Goal: Task Accomplishment & Management: Use online tool/utility

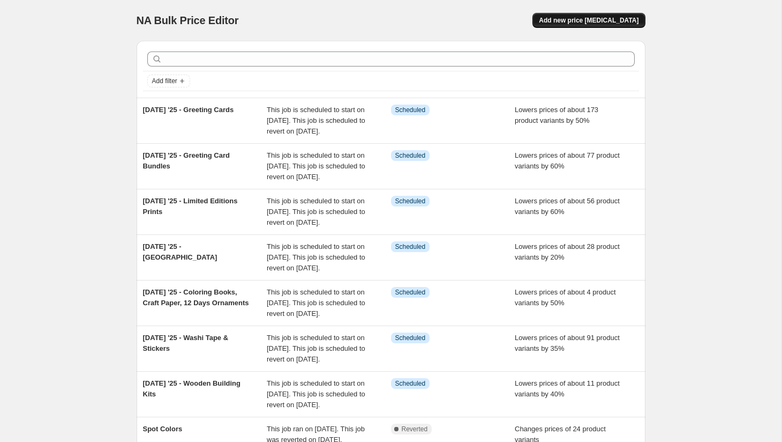
click at [587, 20] on span "Add new price [MEDICAL_DATA]" at bounding box center [589, 20] width 100 height 9
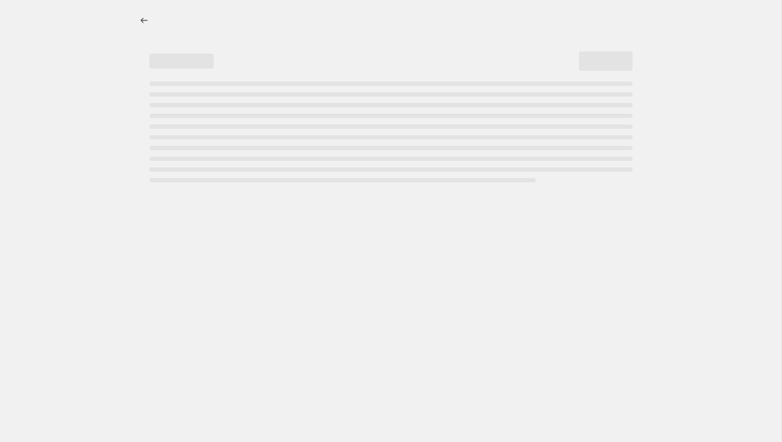
select select "percentage"
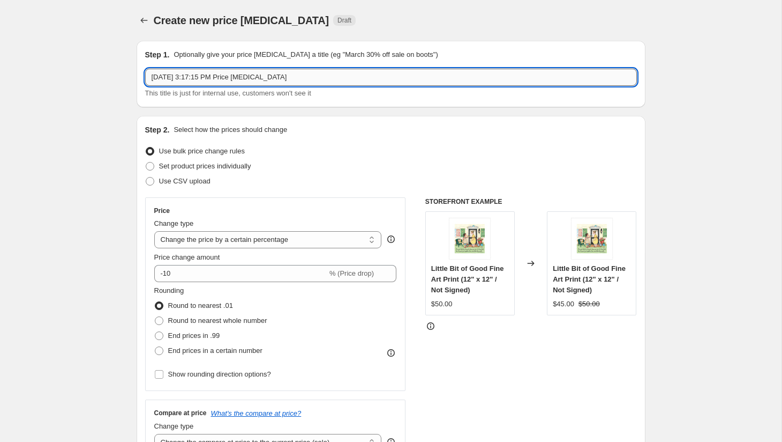
click at [242, 77] on input "[DATE] 3:17:15 PM Price [MEDICAL_DATA]" at bounding box center [391, 77] width 492 height 17
type input "[DATE] '25 - Journals"
drag, startPoint x: 215, startPoint y: 272, endPoint x: 186, endPoint y: 276, distance: 28.7
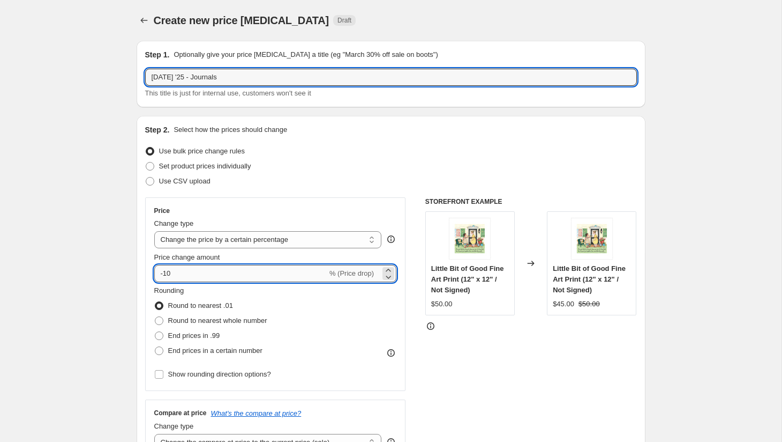
click at [215, 271] on input "-10" at bounding box center [240, 273] width 173 height 17
click at [206, 271] on input "-10" at bounding box center [240, 273] width 173 height 17
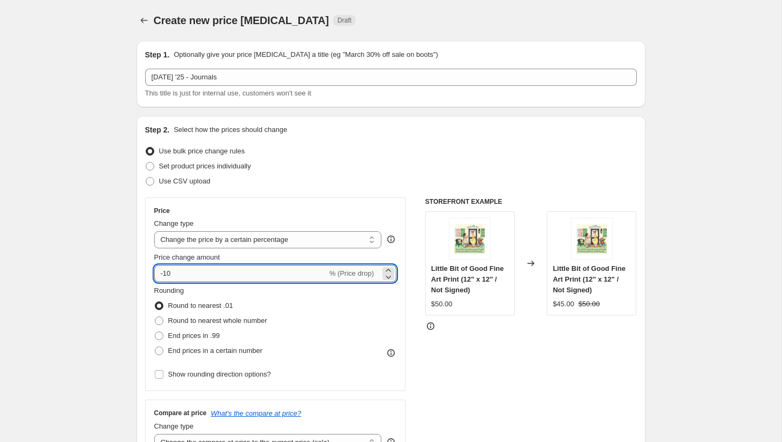
click at [211, 274] on input "-10" at bounding box center [240, 273] width 173 height 17
click at [178, 277] on input "-13" at bounding box center [240, 273] width 173 height 17
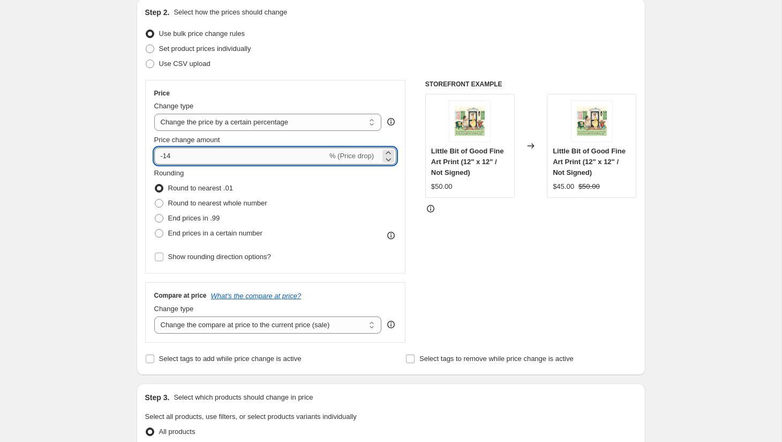
type input "-1"
click at [185, 159] on input "Price change amount" at bounding box center [260, 155] width 212 height 17
type input "-60"
click at [188, 215] on span "End prices in .99" at bounding box center [194, 218] width 52 height 8
click at [155, 214] on input "End prices in .99" at bounding box center [155, 214] width 1 height 1
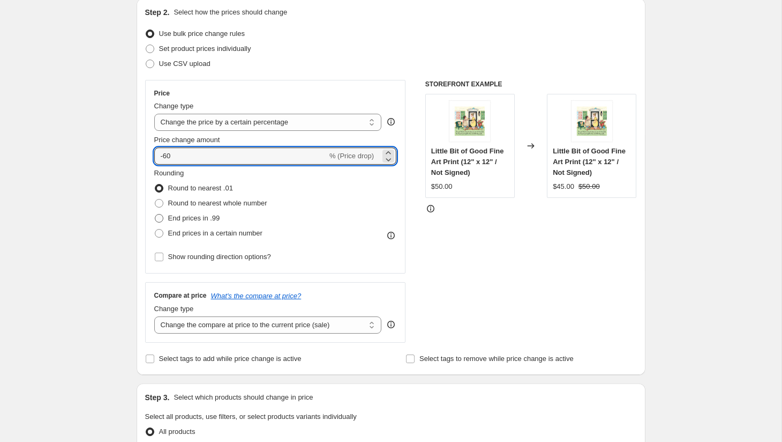
radio input "true"
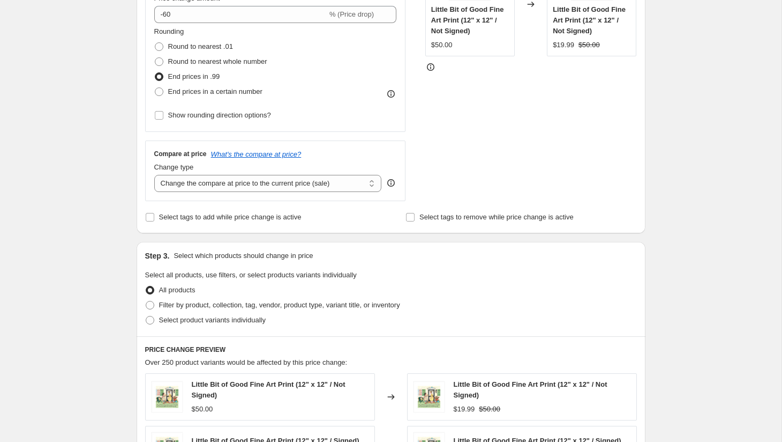
scroll to position [292, 0]
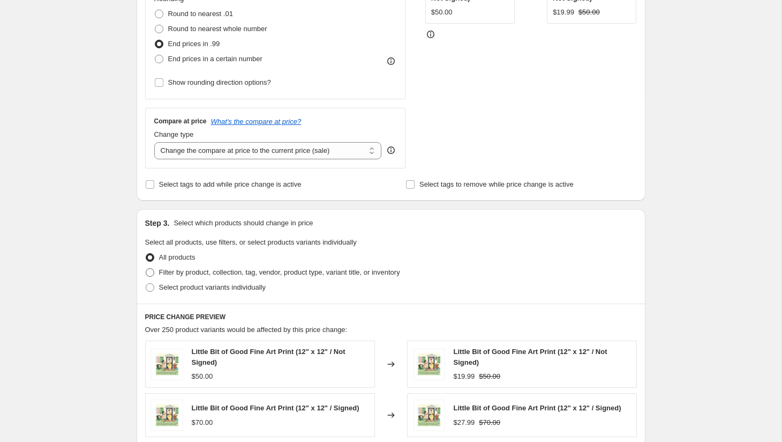
click at [245, 273] on span "Filter by product, collection, tag, vendor, product type, variant title, or inv…" at bounding box center [279, 272] width 241 height 8
click at [146, 268] on input "Filter by product, collection, tag, vendor, product type, variant title, or inv…" at bounding box center [146, 268] width 1 height 1
radio input "true"
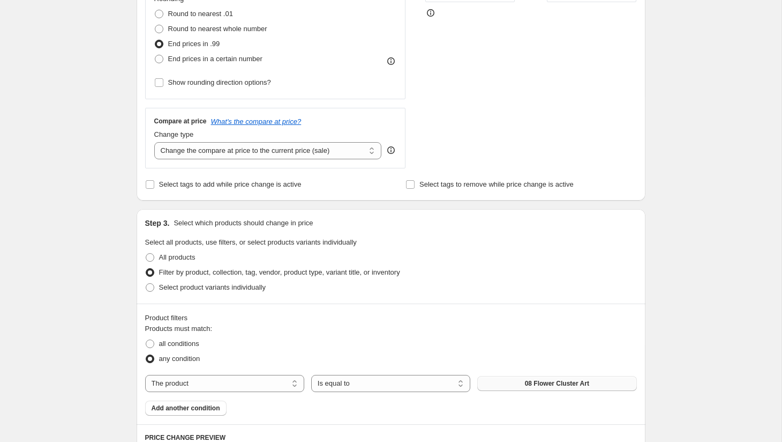
click at [546, 382] on span "08 Flower Cluster Art" at bounding box center [557, 383] width 64 height 9
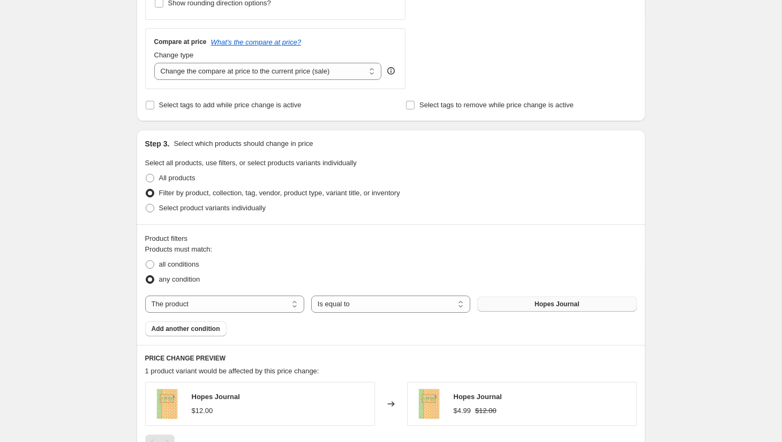
scroll to position [413, 0]
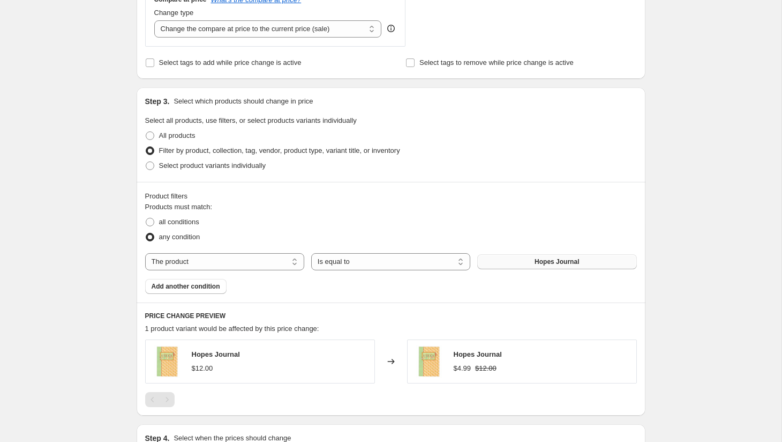
click at [204, 288] on span "Add another condition" at bounding box center [186, 286] width 69 height 9
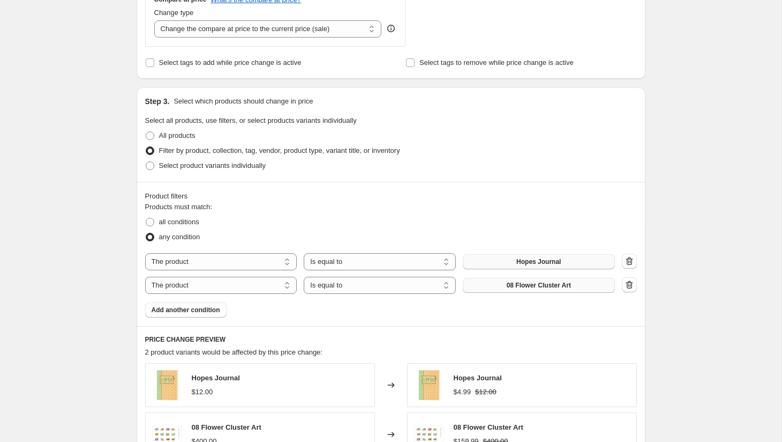
click at [522, 284] on span "08 Flower Cluster Art" at bounding box center [539, 285] width 64 height 9
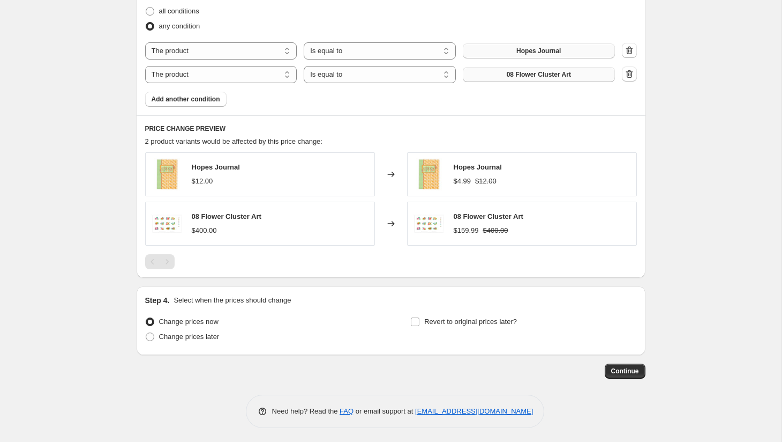
scroll to position [626, 0]
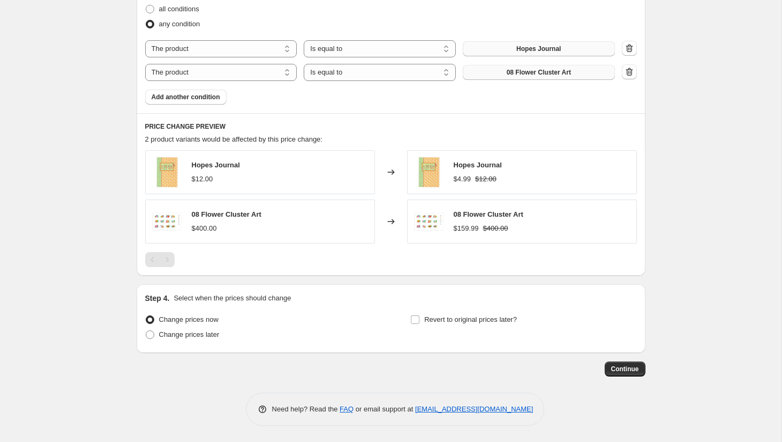
click at [537, 71] on span "08 Flower Cluster Art" at bounding box center [539, 72] width 64 height 9
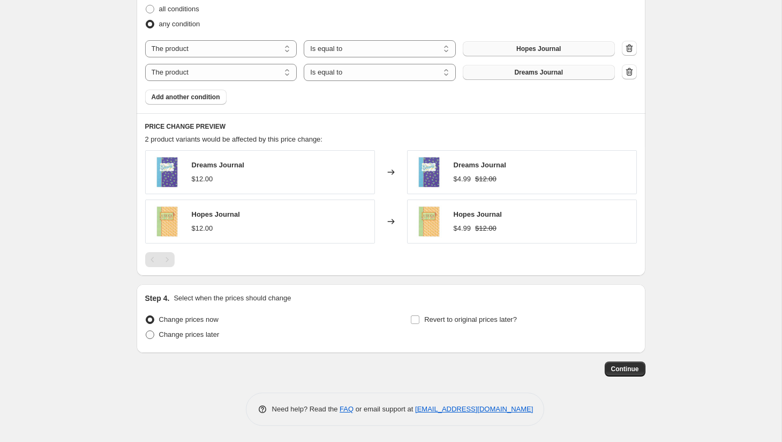
click at [208, 337] on span "Change prices later" at bounding box center [189, 334] width 61 height 8
click at [146, 331] on input "Change prices later" at bounding box center [146, 330] width 1 height 1
radio input "true"
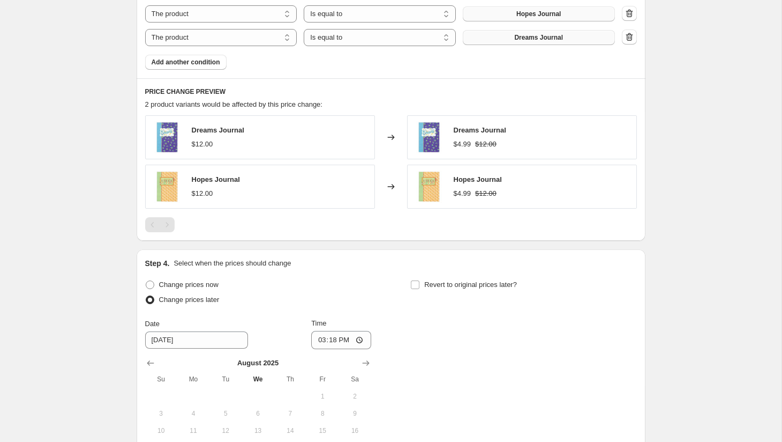
scroll to position [751, 0]
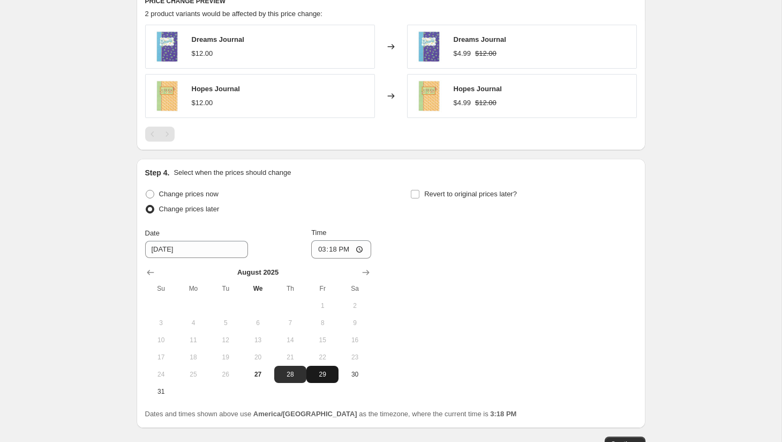
click at [320, 373] on span "29" at bounding box center [323, 374] width 24 height 9
type input "[DATE]"
click at [316, 251] on input "15:18" at bounding box center [341, 249] width 60 height 18
type input "00:00"
click at [461, 194] on span "Revert to original prices later?" at bounding box center [470, 194] width 93 height 8
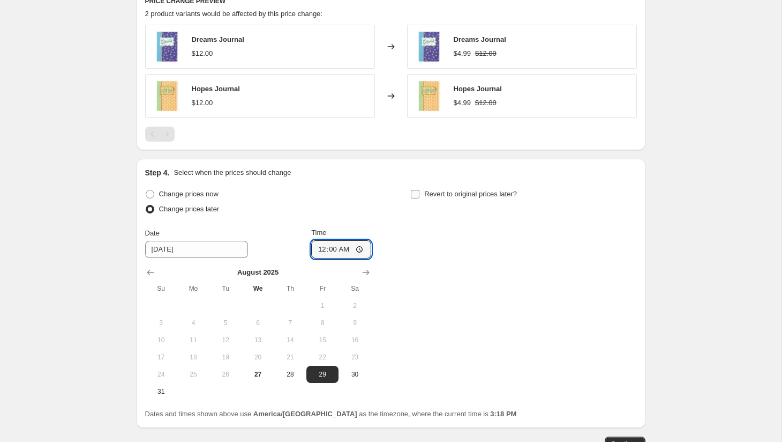
click at [420, 194] on input "Revert to original prices later?" at bounding box center [415, 194] width 9 height 9
checkbox input "true"
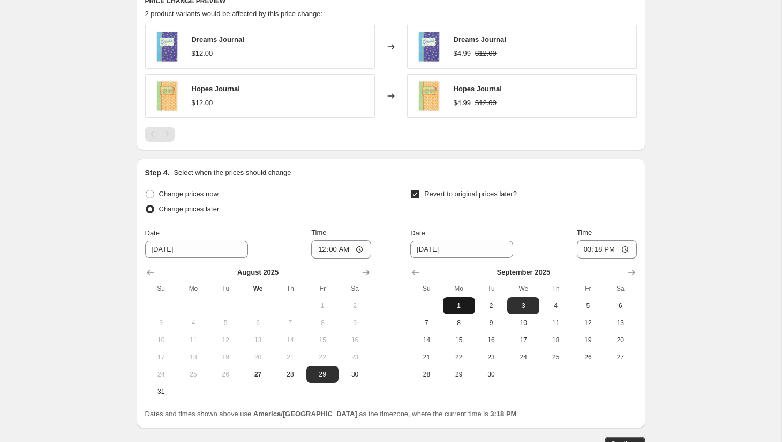
click at [457, 304] on span "1" at bounding box center [459, 305] width 24 height 9
type input "[DATE]"
click at [582, 249] on input "15:18" at bounding box center [607, 249] width 60 height 18
type input "23:59"
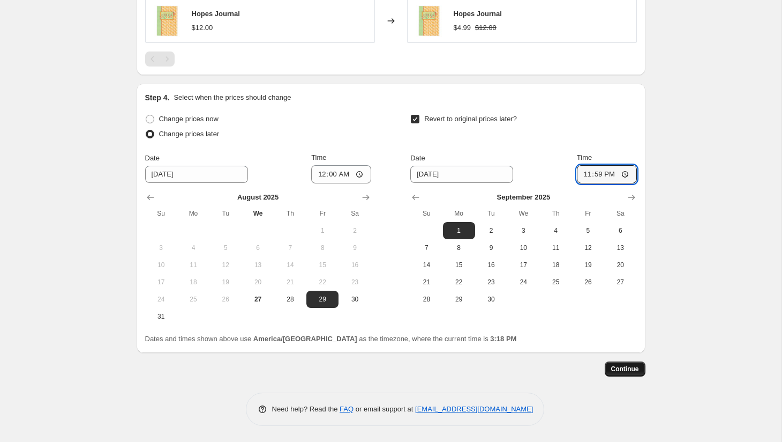
click at [625, 366] on span "Continue" at bounding box center [625, 368] width 28 height 9
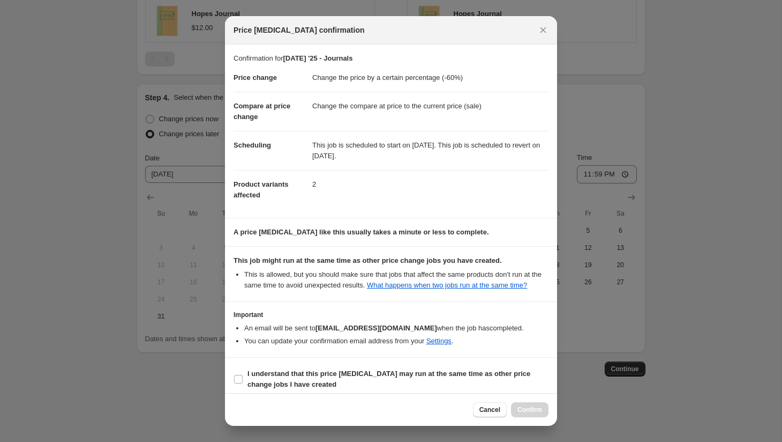
scroll to position [18, 0]
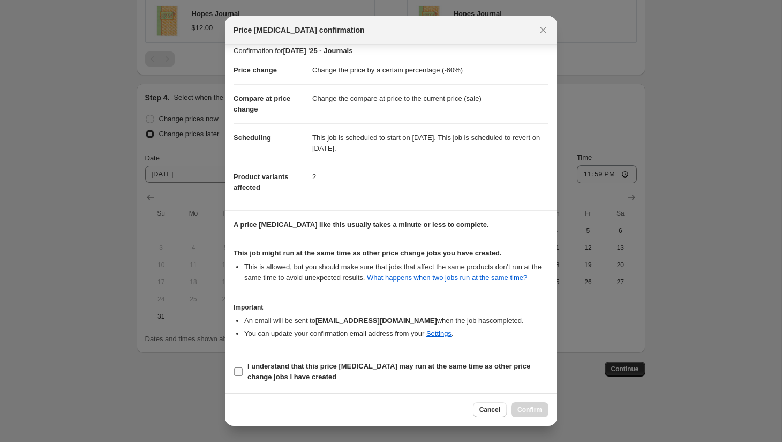
click at [480, 372] on span "I understand that this price [MEDICAL_DATA] may run at the same time as other p…" at bounding box center [398, 371] width 301 height 21
click at [243, 372] on input "I understand that this price [MEDICAL_DATA] may run at the same time as other p…" at bounding box center [238, 371] width 9 height 9
checkbox input "true"
click at [521, 407] on span "Confirm" at bounding box center [530, 409] width 25 height 9
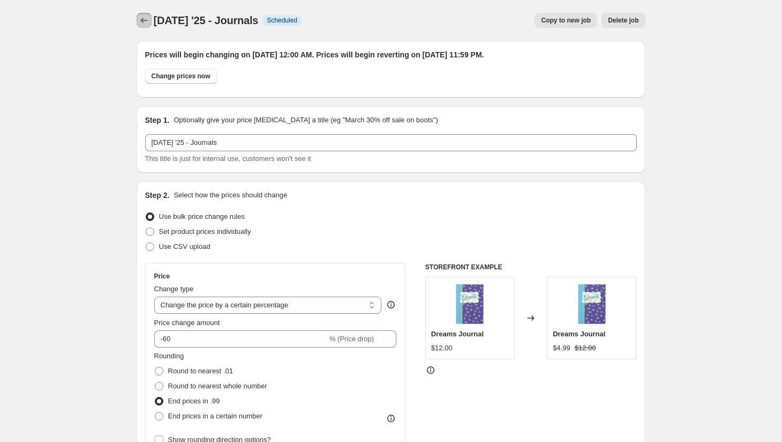
click at [143, 19] on icon "Price change jobs" at bounding box center [144, 20] width 11 height 11
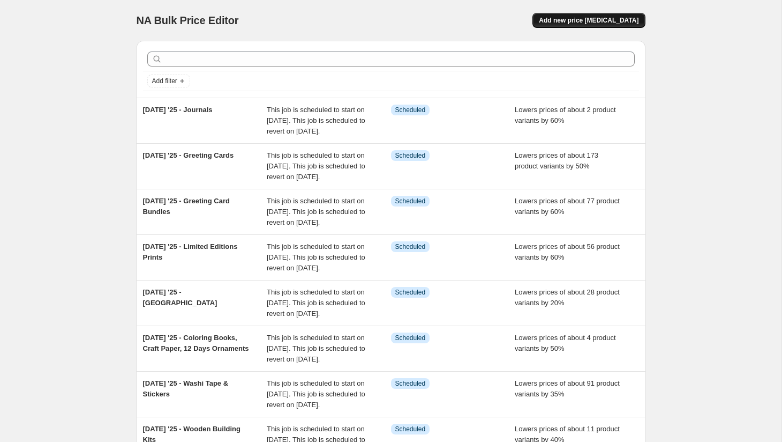
click at [590, 22] on span "Add new price [MEDICAL_DATA]" at bounding box center [589, 20] width 100 height 9
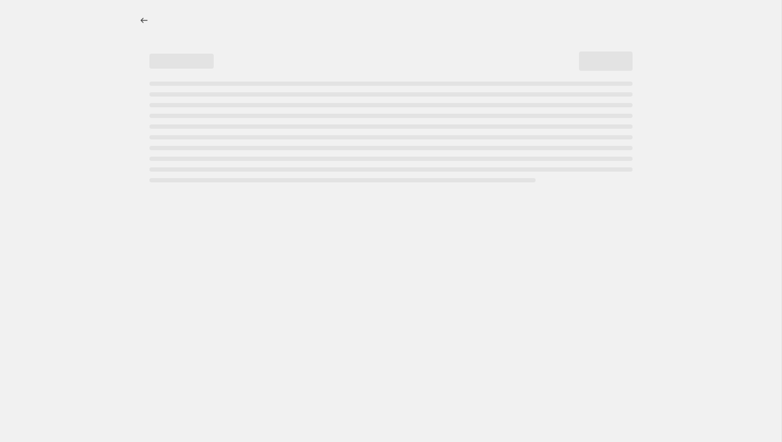
select select "percentage"
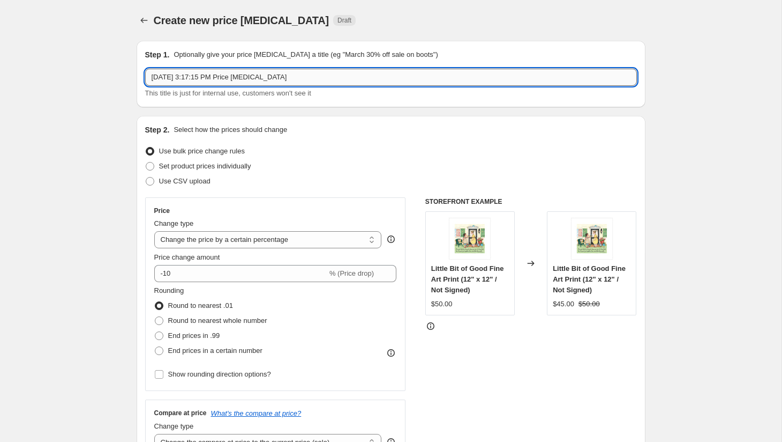
click at [235, 77] on input "[DATE] 3:17:15 PM Price [MEDICAL_DATA]" at bounding box center [391, 77] width 492 height 17
type input "[DATE] '25 - Ribbon"
click at [187, 272] on input "-10" at bounding box center [240, 273] width 173 height 17
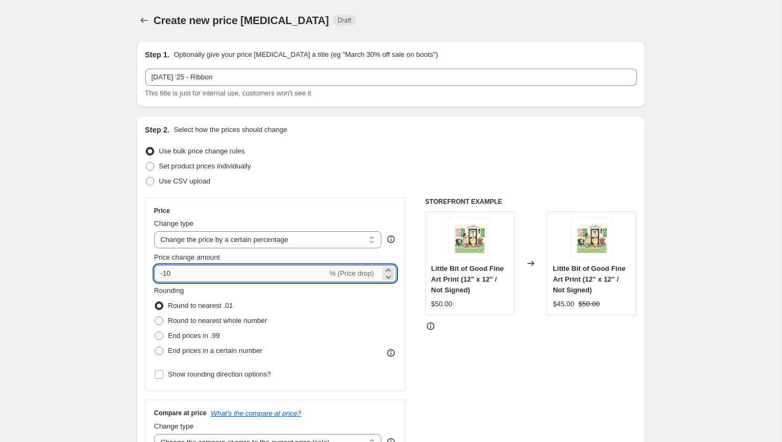
type input "-1"
type input "-30"
click at [193, 332] on span "End prices in .99" at bounding box center [194, 335] width 52 height 8
click at [155, 332] on input "End prices in .99" at bounding box center [155, 331] width 1 height 1
radio input "true"
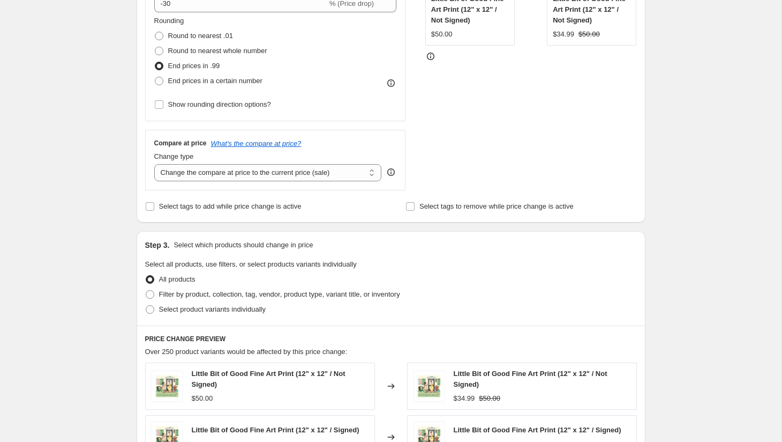
scroll to position [284, 0]
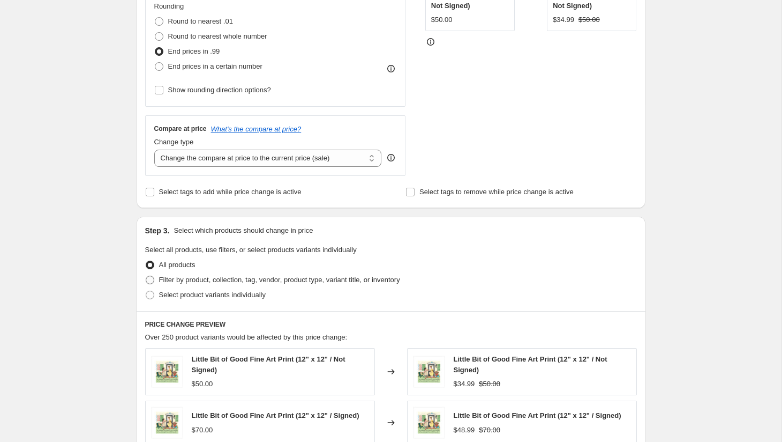
click at [212, 273] on label "Filter by product, collection, tag, vendor, product type, variant title, or inv…" at bounding box center [272, 279] width 255 height 15
click at [146, 275] on input "Filter by product, collection, tag, vendor, product type, variant title, or inv…" at bounding box center [146, 275] width 1 height 1
radio input "true"
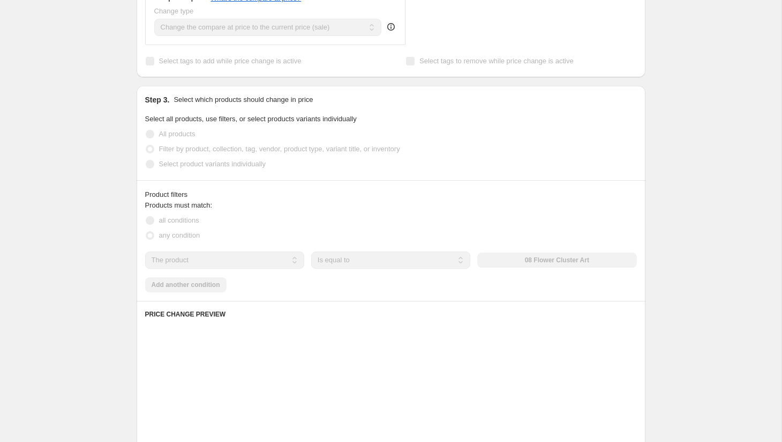
scroll to position [441, 0]
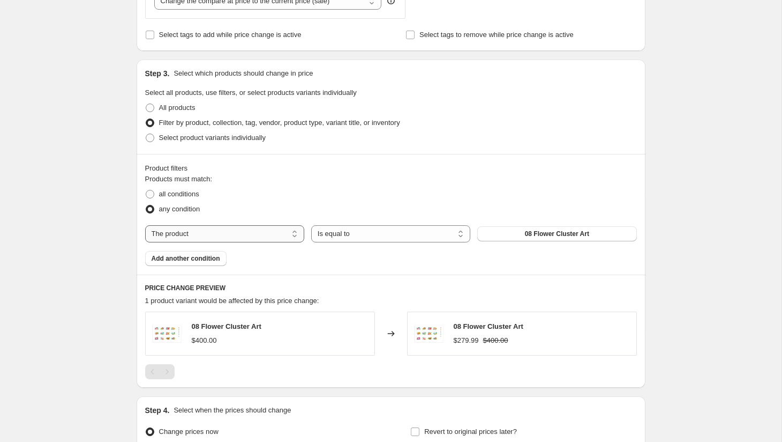
click at [265, 230] on select "The product The product's collection The product's tag The product's vendor The…" at bounding box center [224, 233] width 159 height 17
select select "vendor"
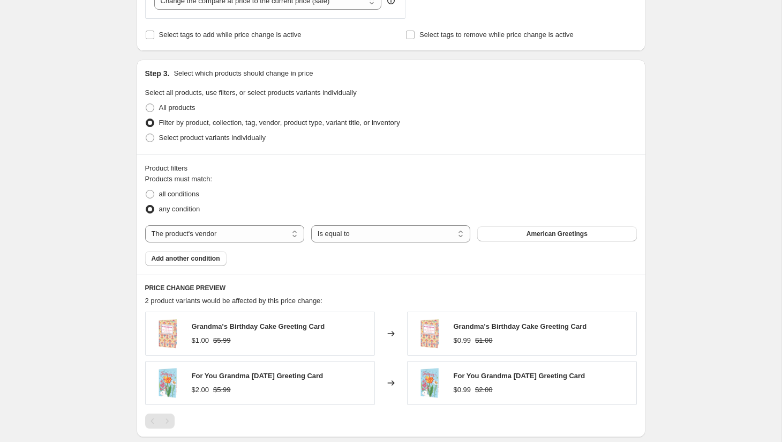
click at [542, 232] on span "American Greetings" at bounding box center [557, 233] width 61 height 9
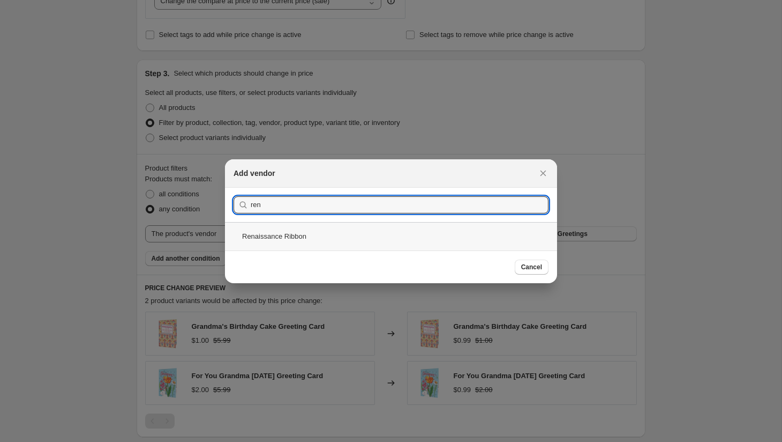
type input "ren"
click at [338, 231] on div "Renaissance Ribbon" at bounding box center [391, 236] width 332 height 28
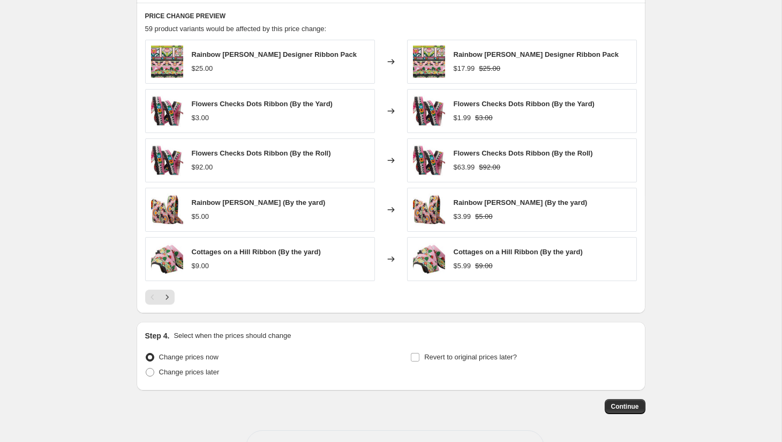
scroll to position [750, 0]
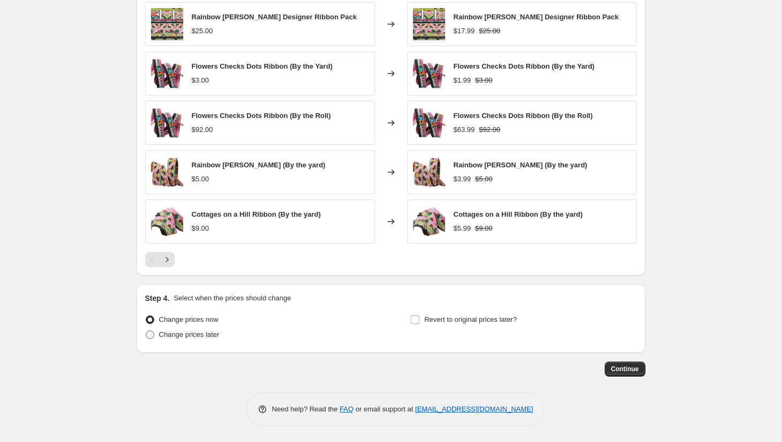
click at [205, 330] on span "Change prices later" at bounding box center [189, 334] width 61 height 8
click at [146, 330] on input "Change prices later" at bounding box center [146, 330] width 1 height 1
radio input "true"
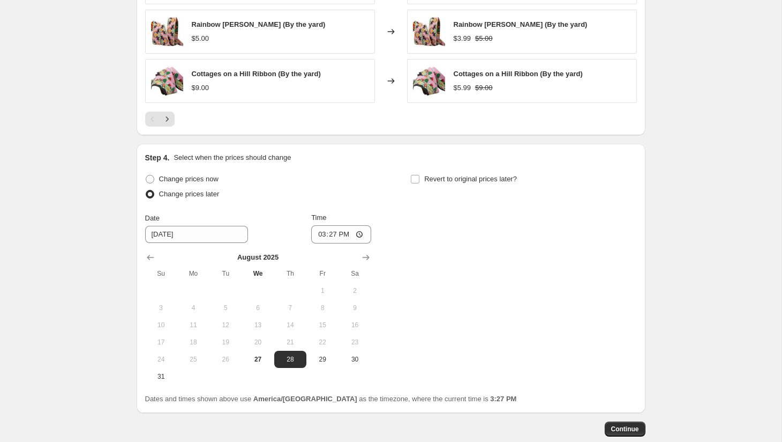
scroll to position [946, 0]
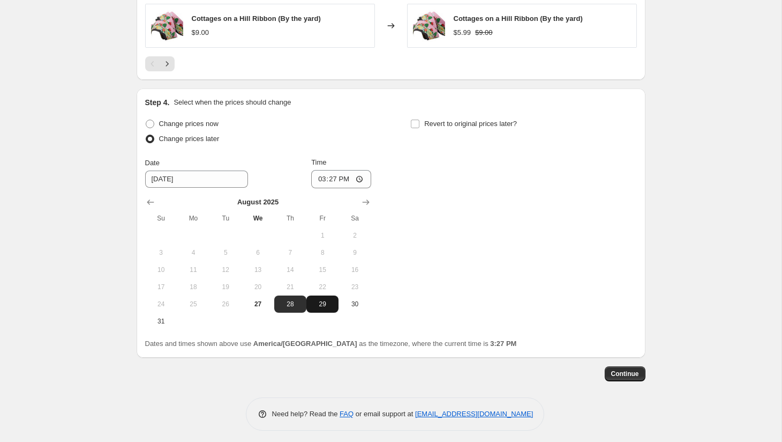
click at [324, 304] on span "29" at bounding box center [323, 304] width 24 height 9
type input "[DATE]"
click at [319, 180] on input "15:27" at bounding box center [341, 179] width 60 height 18
type input "00:00"
click at [451, 121] on span "Revert to original prices later?" at bounding box center [470, 123] width 93 height 8
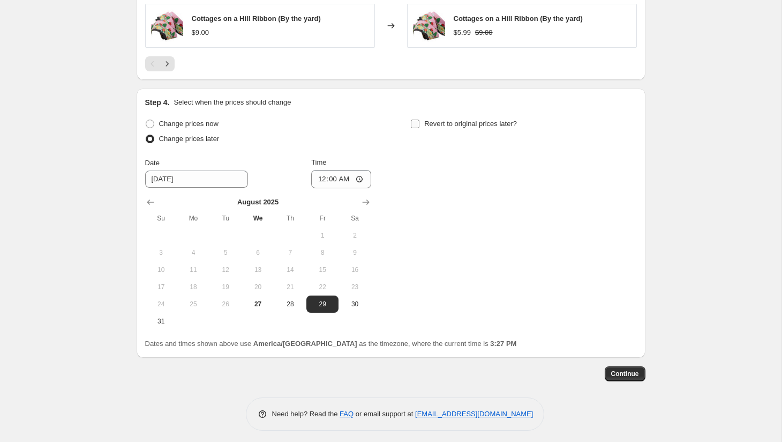
click at [420, 121] on input "Revert to original prices later?" at bounding box center [415, 123] width 9 height 9
checkbox input "true"
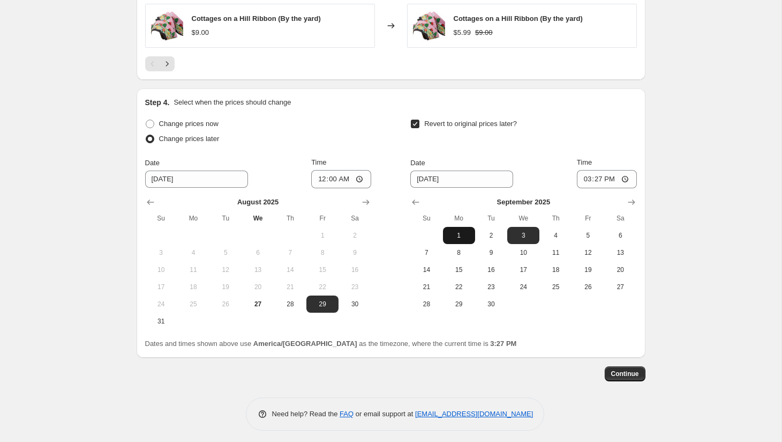
click at [454, 234] on span "1" at bounding box center [459, 235] width 24 height 9
type input "[DATE]"
click at [583, 180] on input "15:27" at bounding box center [607, 179] width 60 height 18
click at [583, 180] on input "15:09" at bounding box center [607, 179] width 60 height 18
type input "23:59"
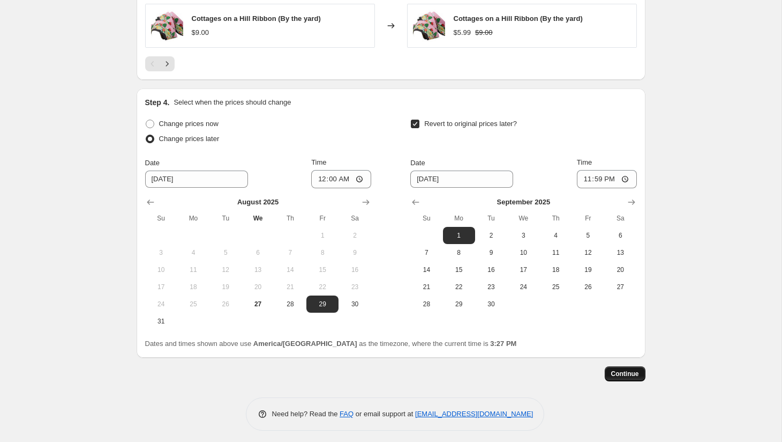
click at [618, 369] on span "Continue" at bounding box center [625, 373] width 28 height 9
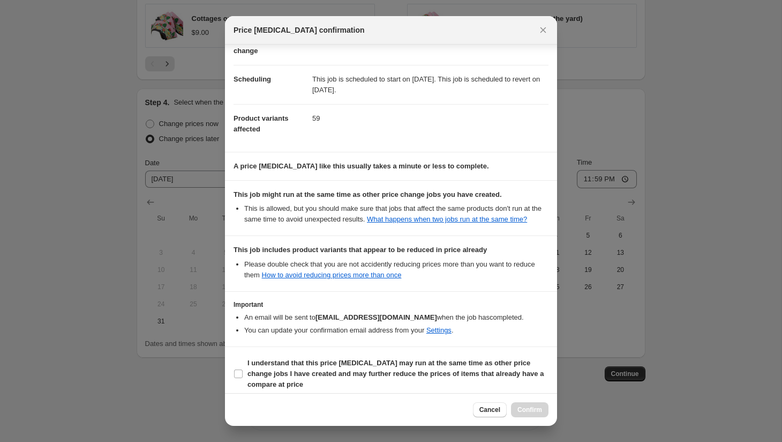
scroll to position [84, 0]
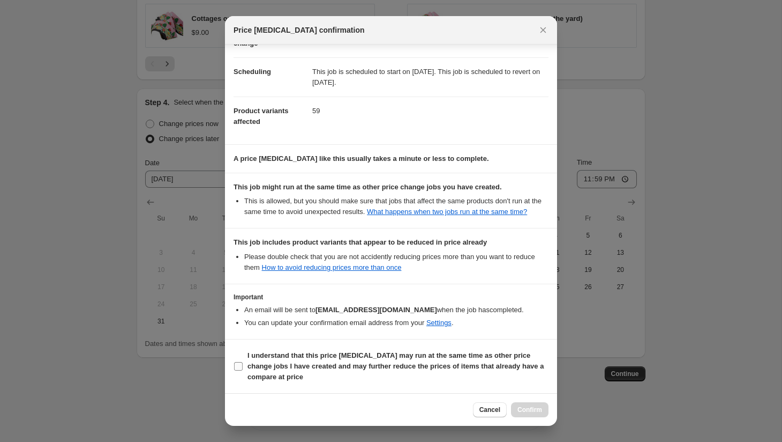
click at [470, 363] on b "I understand that this price [MEDICAL_DATA] may run at the same time as other p…" at bounding box center [396, 365] width 296 height 29
click at [243, 363] on input "I understand that this price [MEDICAL_DATA] may run at the same time as other p…" at bounding box center [238, 366] width 9 height 9
checkbox input "true"
click at [536, 406] on span "Confirm" at bounding box center [530, 409] width 25 height 9
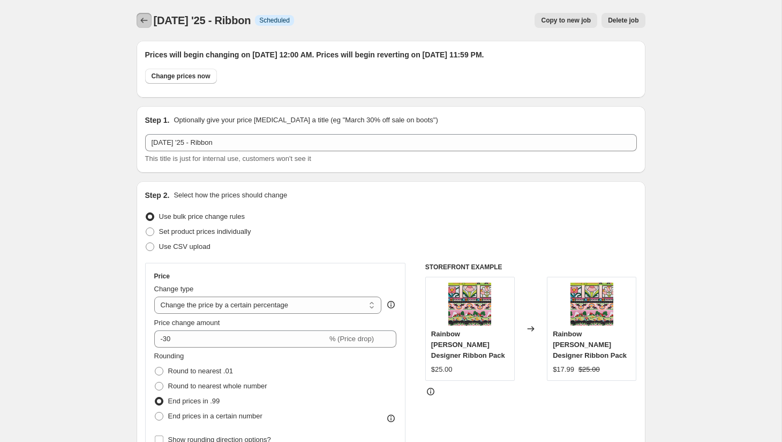
click at [144, 19] on icon "Price change jobs" at bounding box center [144, 20] width 11 height 11
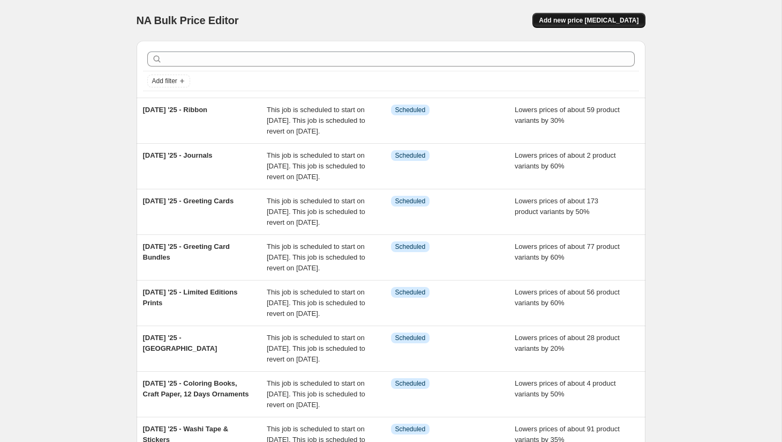
click at [586, 20] on span "Add new price [MEDICAL_DATA]" at bounding box center [589, 20] width 100 height 9
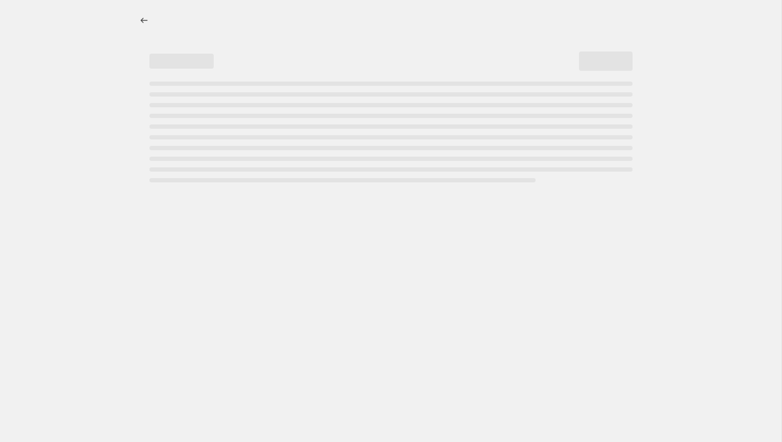
select select "percentage"
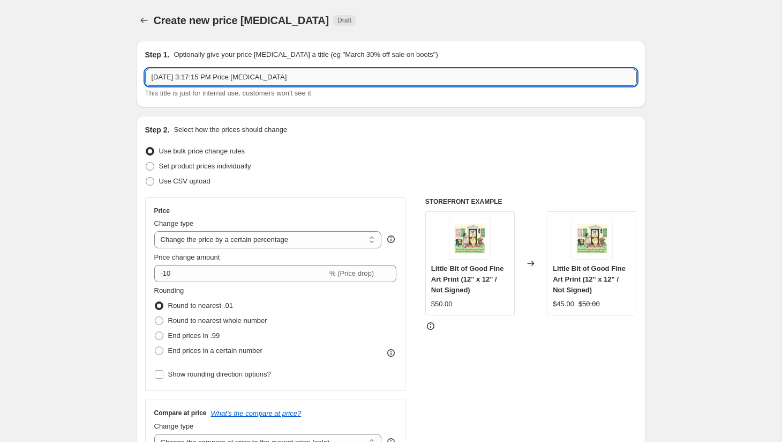
click at [261, 75] on input "[DATE] 3:17:15 PM Price [MEDICAL_DATA]" at bounding box center [391, 77] width 492 height 17
type input "[DATE] '25 -Postcards"
click at [194, 270] on input "-10" at bounding box center [240, 273] width 173 height 17
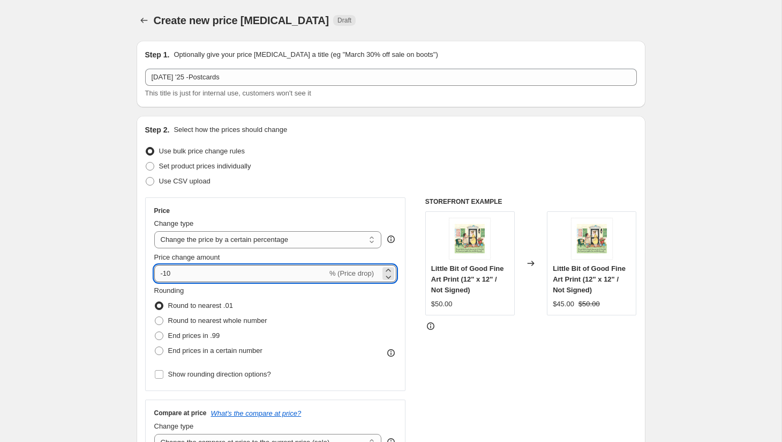
type input "-1"
type input "-30"
click at [196, 335] on span "End prices in .99" at bounding box center [194, 335] width 52 height 8
click at [155, 332] on input "End prices in .99" at bounding box center [155, 331] width 1 height 1
radio input "true"
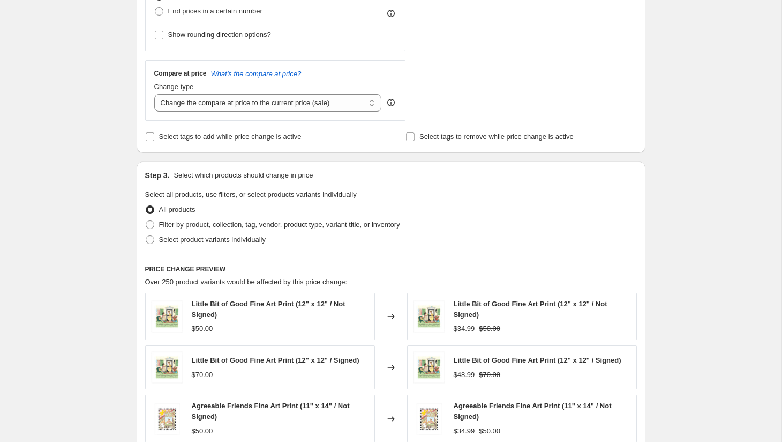
scroll to position [340, 0]
click at [227, 225] on span "Filter by product, collection, tag, vendor, product type, variant title, or inv…" at bounding box center [279, 223] width 241 height 8
click at [146, 220] on input "Filter by product, collection, tag, vendor, product type, variant title, or inv…" at bounding box center [146, 219] width 1 height 1
radio input "true"
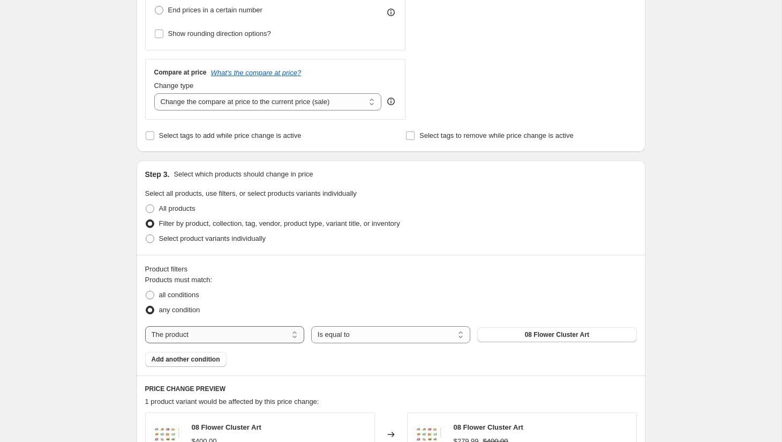
click at [233, 332] on select "The product The product's collection The product's tag The product's vendor The…" at bounding box center [224, 334] width 159 height 17
select select "product_type"
click at [537, 332] on button "Apron" at bounding box center [556, 334] width 159 height 15
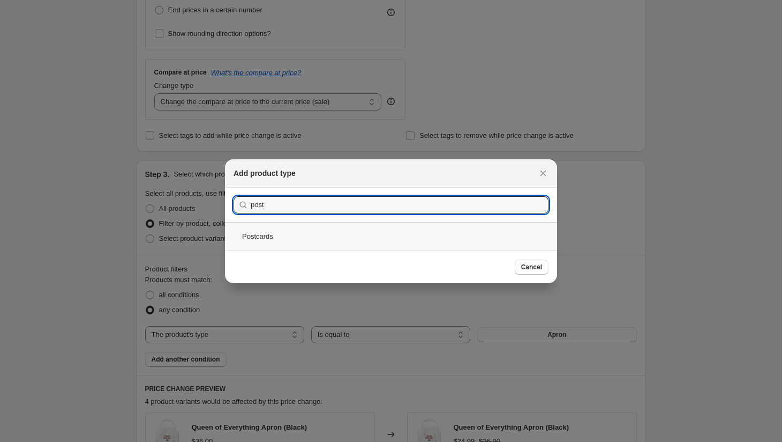
type input "post"
click at [436, 241] on div "Postcards" at bounding box center [391, 236] width 332 height 28
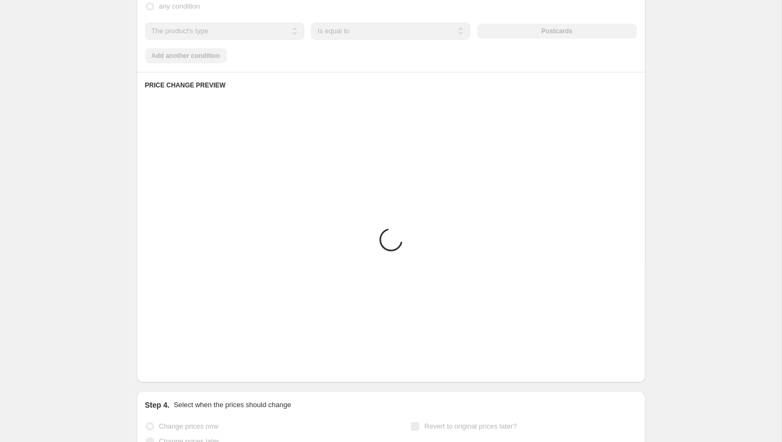
scroll to position [553, 0]
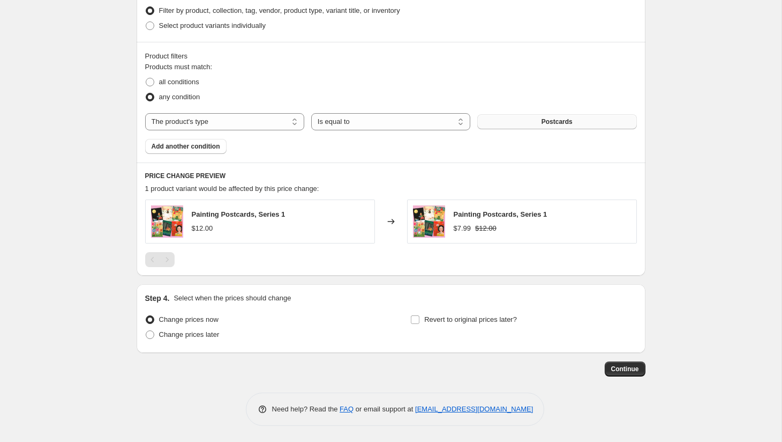
click at [515, 119] on button "Postcards" at bounding box center [556, 121] width 159 height 15
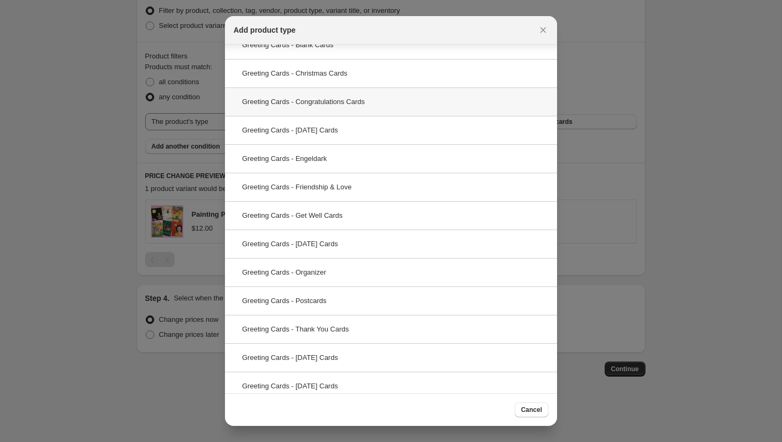
scroll to position [140, 0]
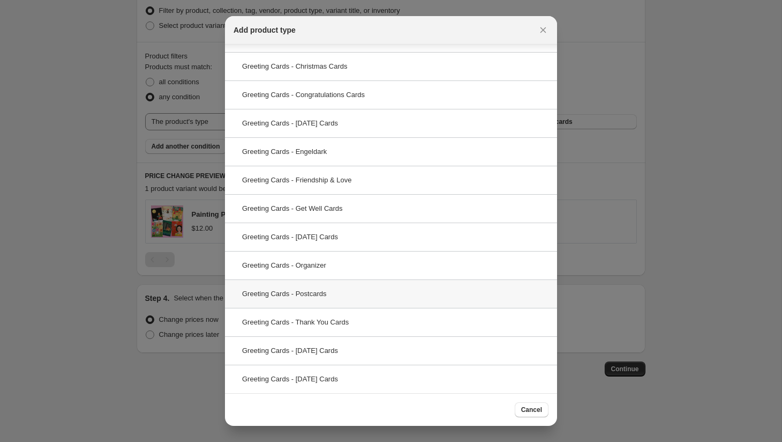
type input "greeting"
click at [320, 292] on div "Greeting Cards - Postcards" at bounding box center [391, 293] width 332 height 28
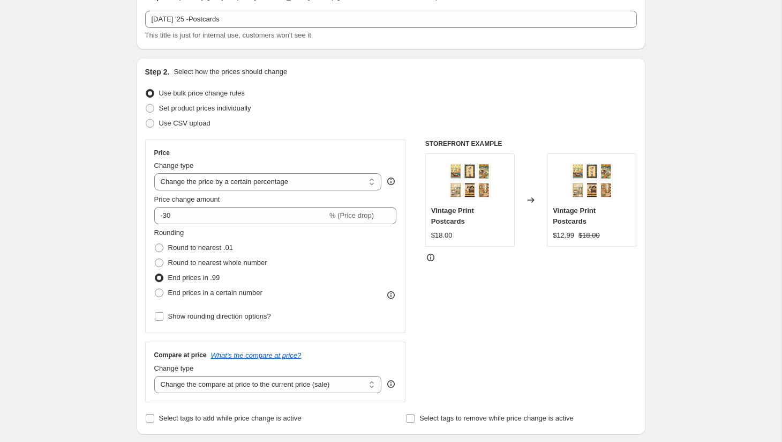
scroll to position [0, 0]
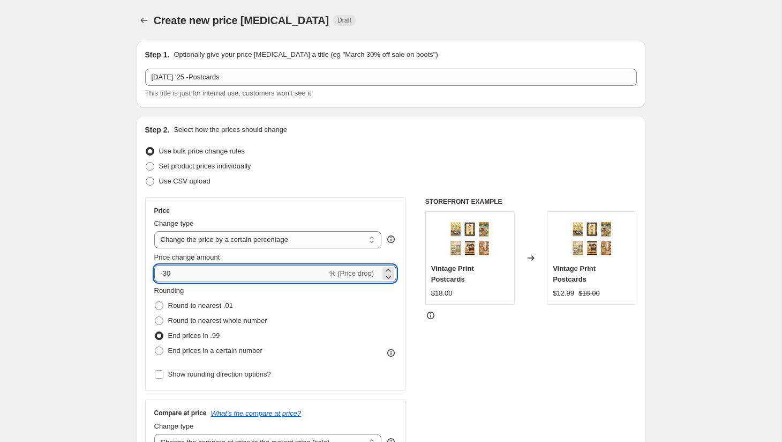
click at [181, 278] on input "-30" at bounding box center [240, 273] width 173 height 17
type input "-35"
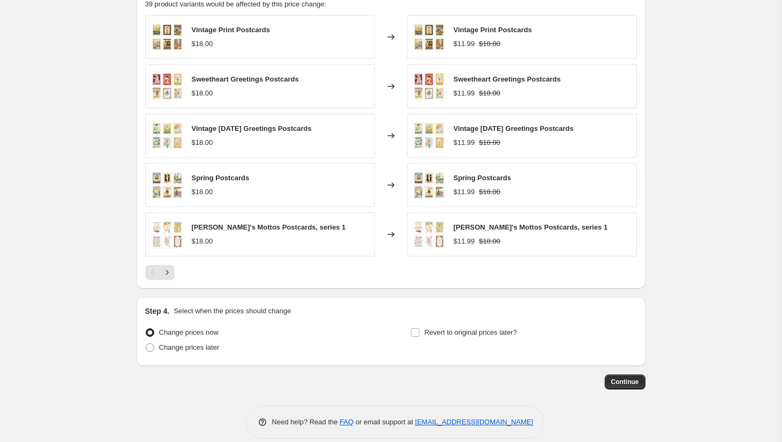
scroll to position [750, 0]
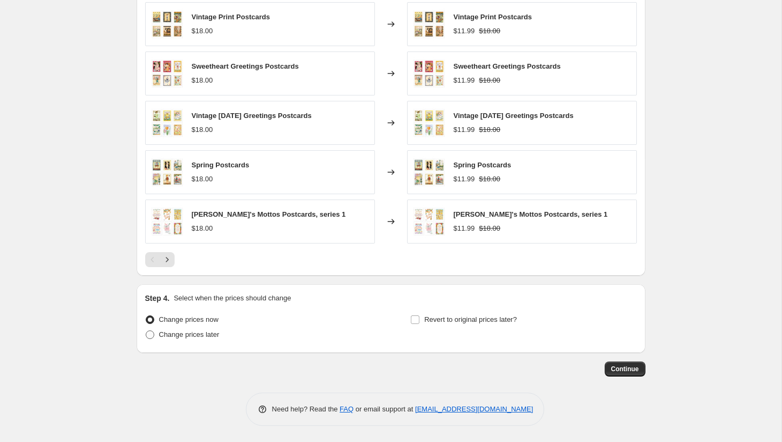
click at [197, 334] on span "Change prices later" at bounding box center [189, 334] width 61 height 8
click at [146, 331] on input "Change prices later" at bounding box center [146, 330] width 1 height 1
radio input "true"
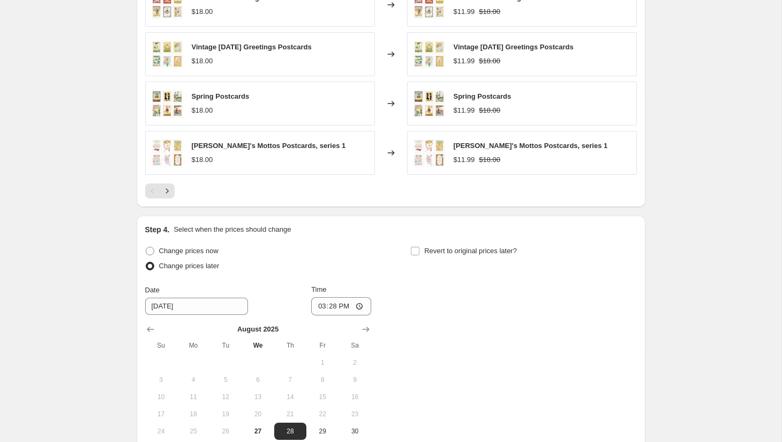
scroll to position [939, 0]
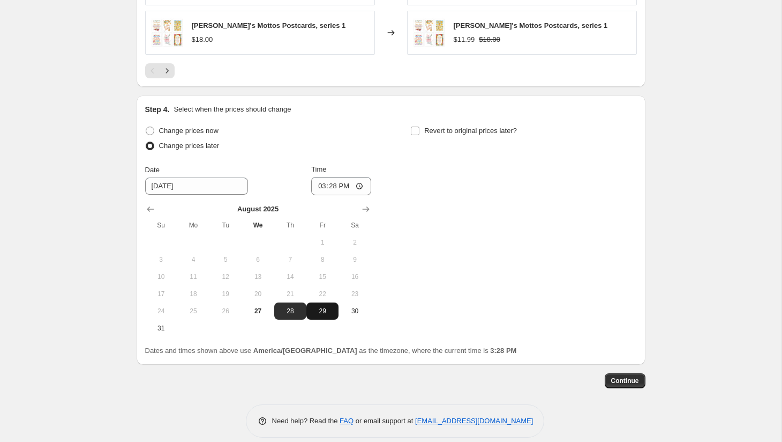
click at [321, 308] on span "29" at bounding box center [323, 311] width 24 height 9
type input "[DATE]"
click at [317, 183] on input "15:28" at bounding box center [341, 186] width 60 height 18
type input "00:00"
click at [459, 130] on span "Revert to original prices later?" at bounding box center [470, 130] width 93 height 8
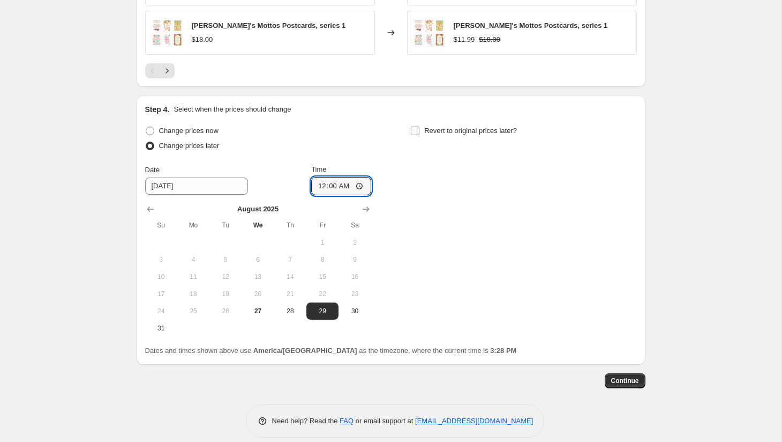
click at [420, 130] on input "Revert to original prices later?" at bounding box center [415, 130] width 9 height 9
checkbox input "true"
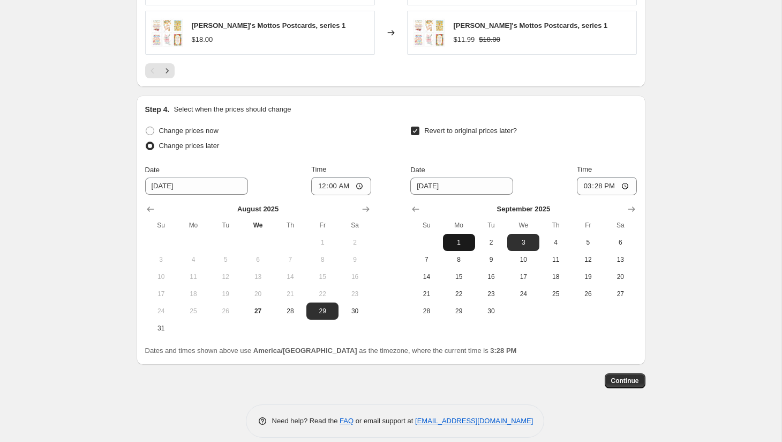
click at [458, 241] on span "1" at bounding box center [459, 242] width 24 height 9
type input "[DATE]"
click at [582, 185] on input "15:28" at bounding box center [607, 186] width 60 height 18
type input "23:59"
click at [636, 382] on span "Continue" at bounding box center [625, 380] width 28 height 9
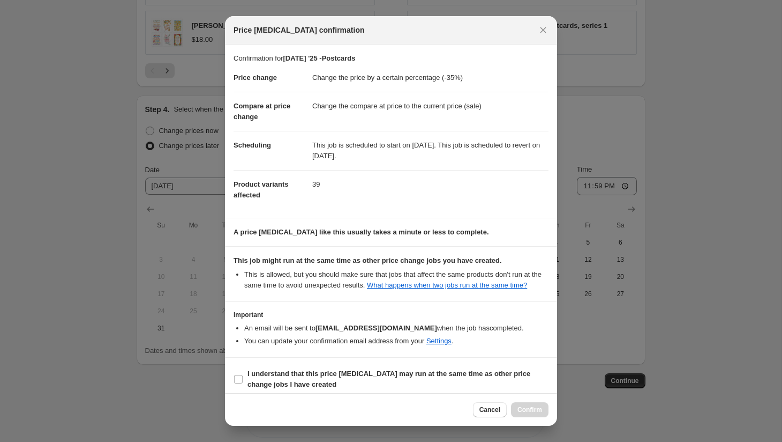
scroll to position [18, 0]
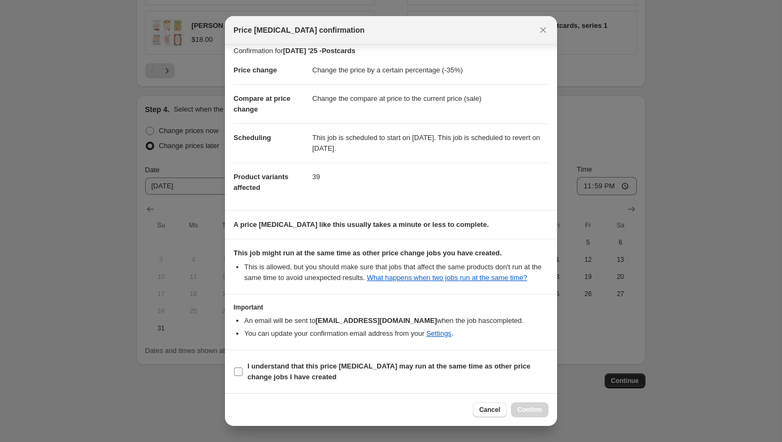
click at [383, 362] on b "I understand that this price [MEDICAL_DATA] may run at the same time as other p…" at bounding box center [389, 371] width 283 height 19
click at [243, 367] on input "I understand that this price [MEDICAL_DATA] may run at the same time as other p…" at bounding box center [238, 371] width 9 height 9
checkbox input "true"
click at [528, 408] on span "Confirm" at bounding box center [530, 409] width 25 height 9
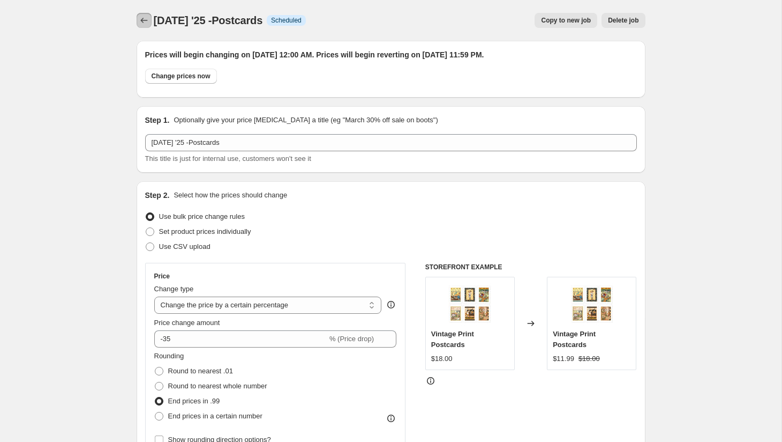
click at [144, 23] on icon "Price change jobs" at bounding box center [144, 20] width 11 height 11
